Goal: Transaction & Acquisition: Register for event/course

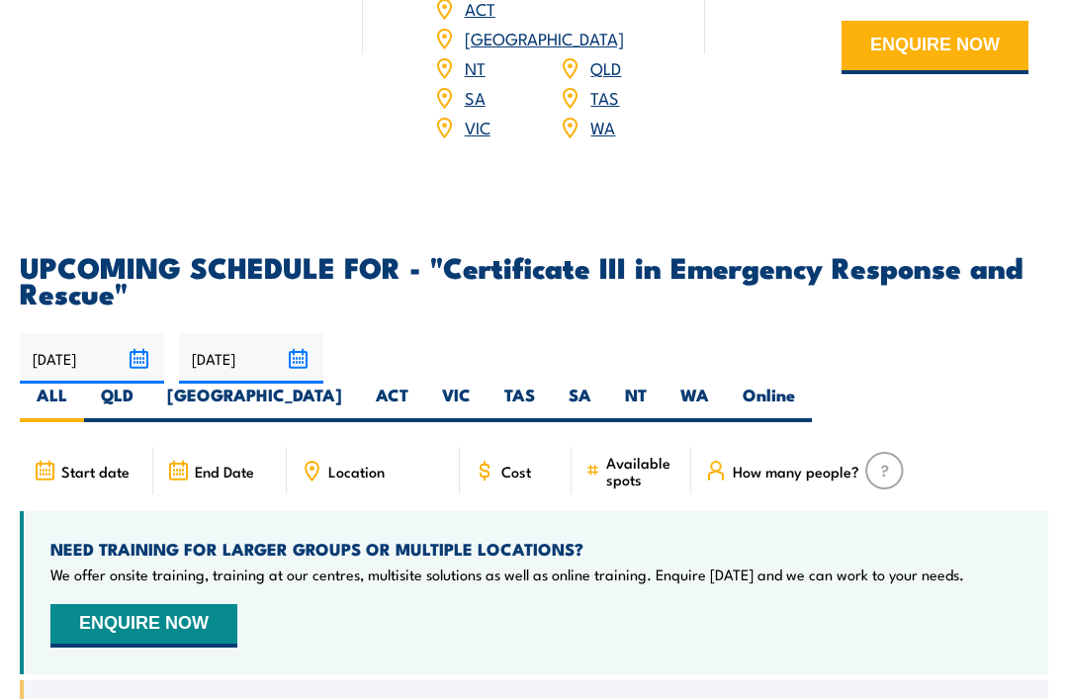
scroll to position [4557, 0]
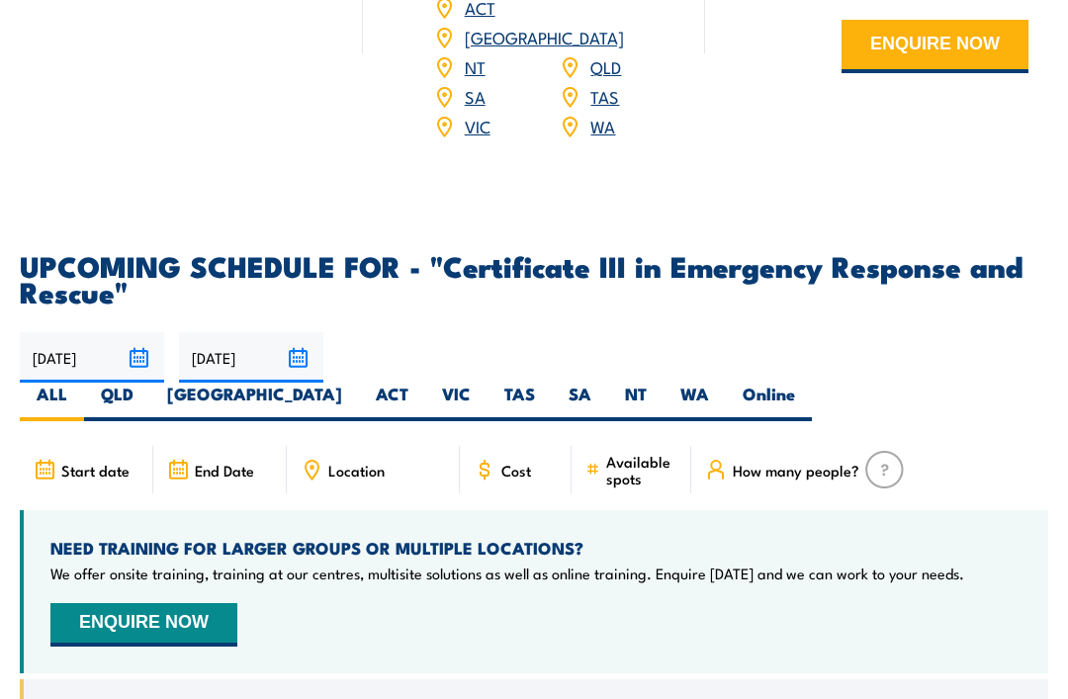
click at [726, 384] on label "WA" at bounding box center [694, 403] width 62 height 39
click at [722, 384] on input "WA" at bounding box center [715, 390] width 13 height 13
radio input "true"
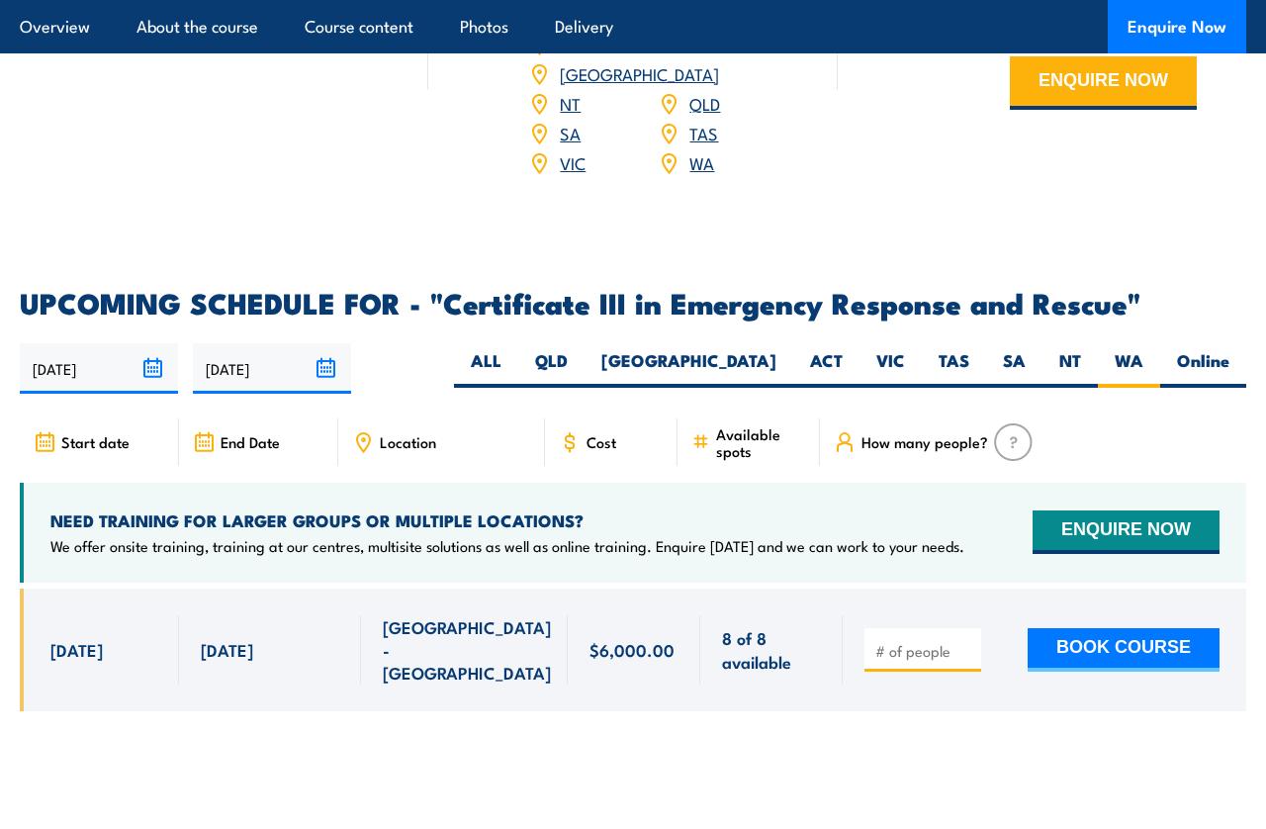
scroll to position [4352, 0]
click at [1109, 628] on button "BOOK COURSE" at bounding box center [1123, 650] width 192 height 44
type input "1"
click at [1105, 628] on button "BOOK COURSE" at bounding box center [1123, 650] width 192 height 44
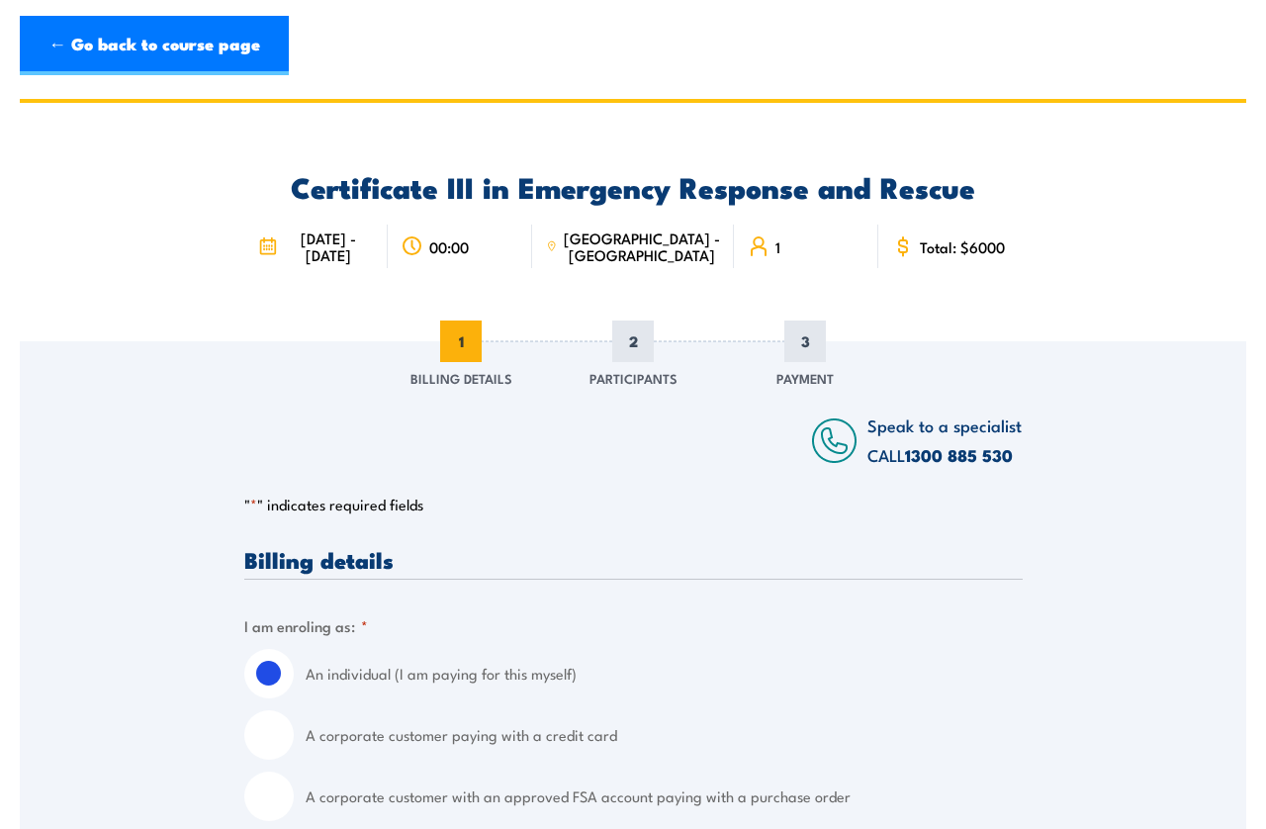
click at [241, 49] on link "← Go back to course page" at bounding box center [154, 45] width 269 height 59
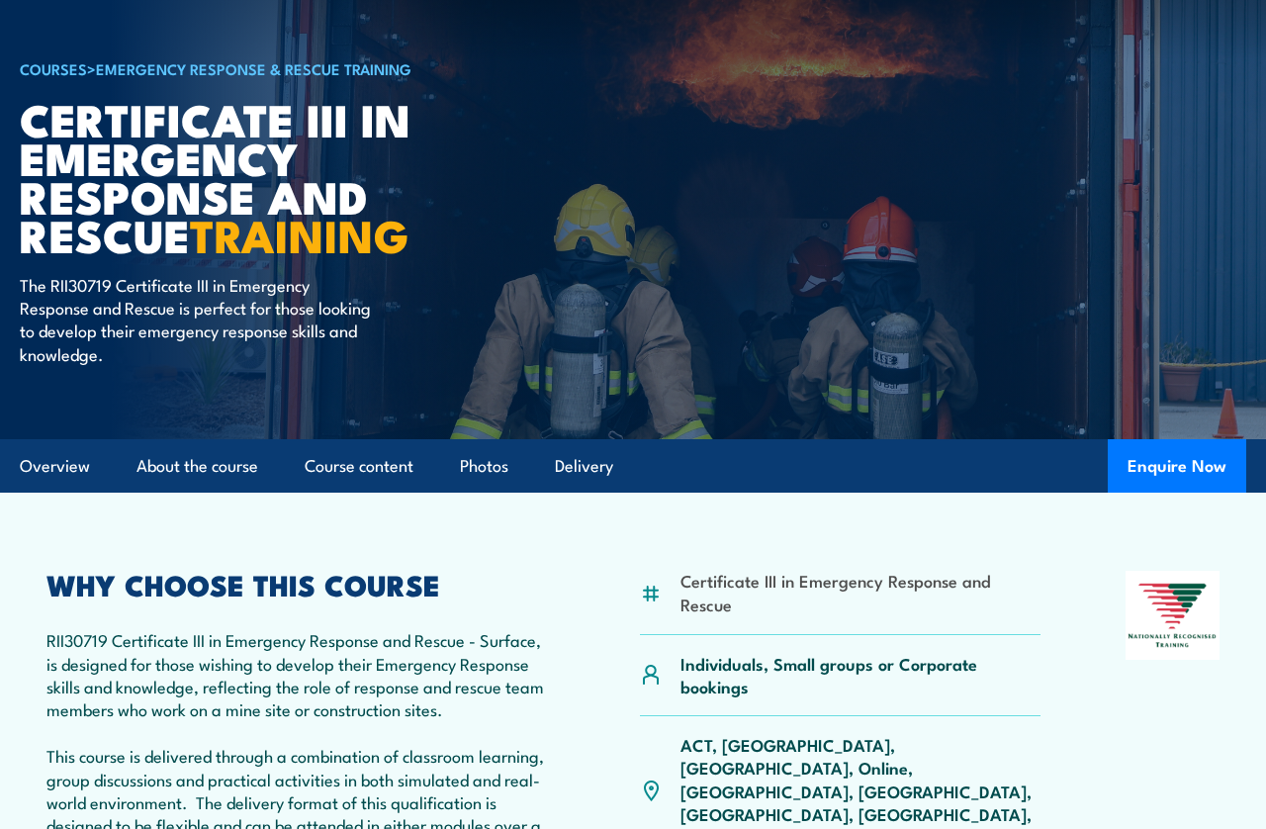
click at [597, 451] on link "Delivery" at bounding box center [584, 466] width 58 height 52
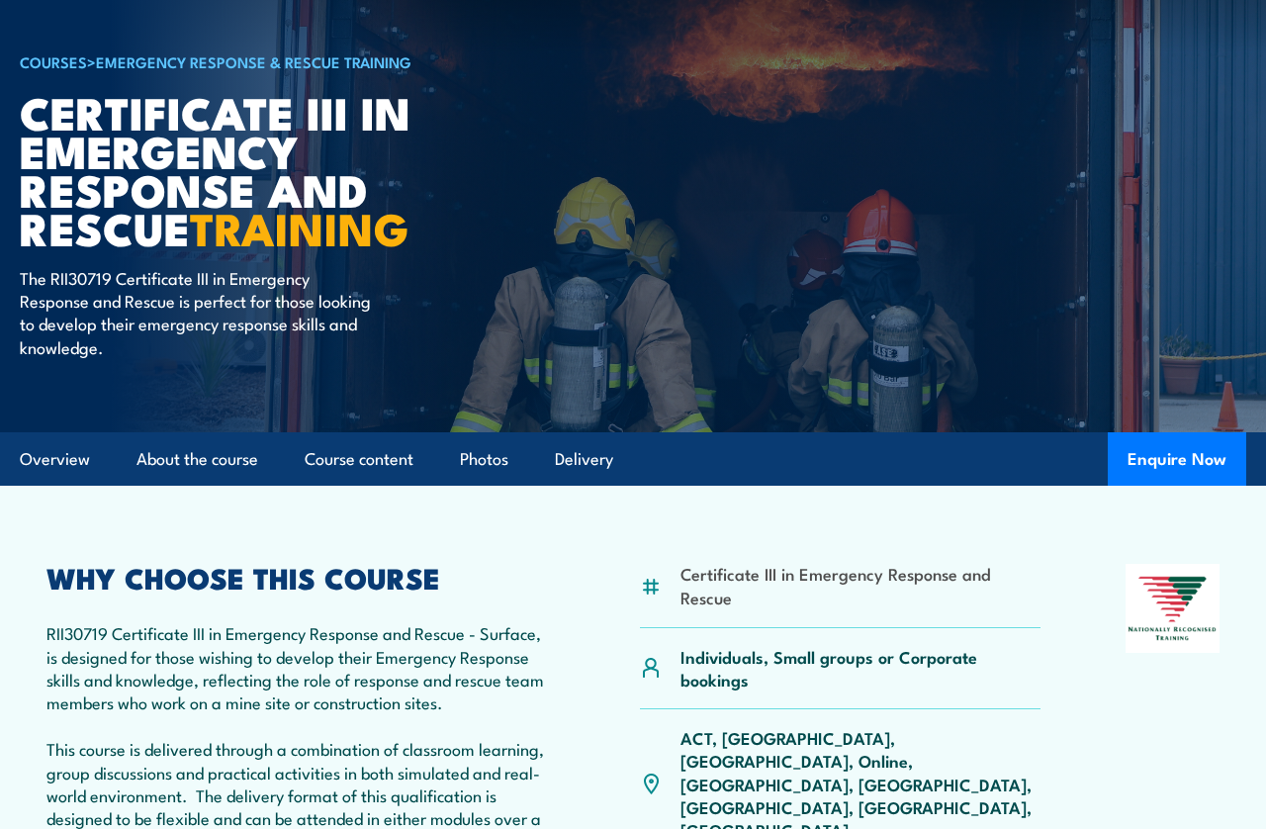
click at [583, 468] on link "Delivery" at bounding box center [584, 459] width 58 height 52
